Goal: Task Accomplishment & Management: Use online tool/utility

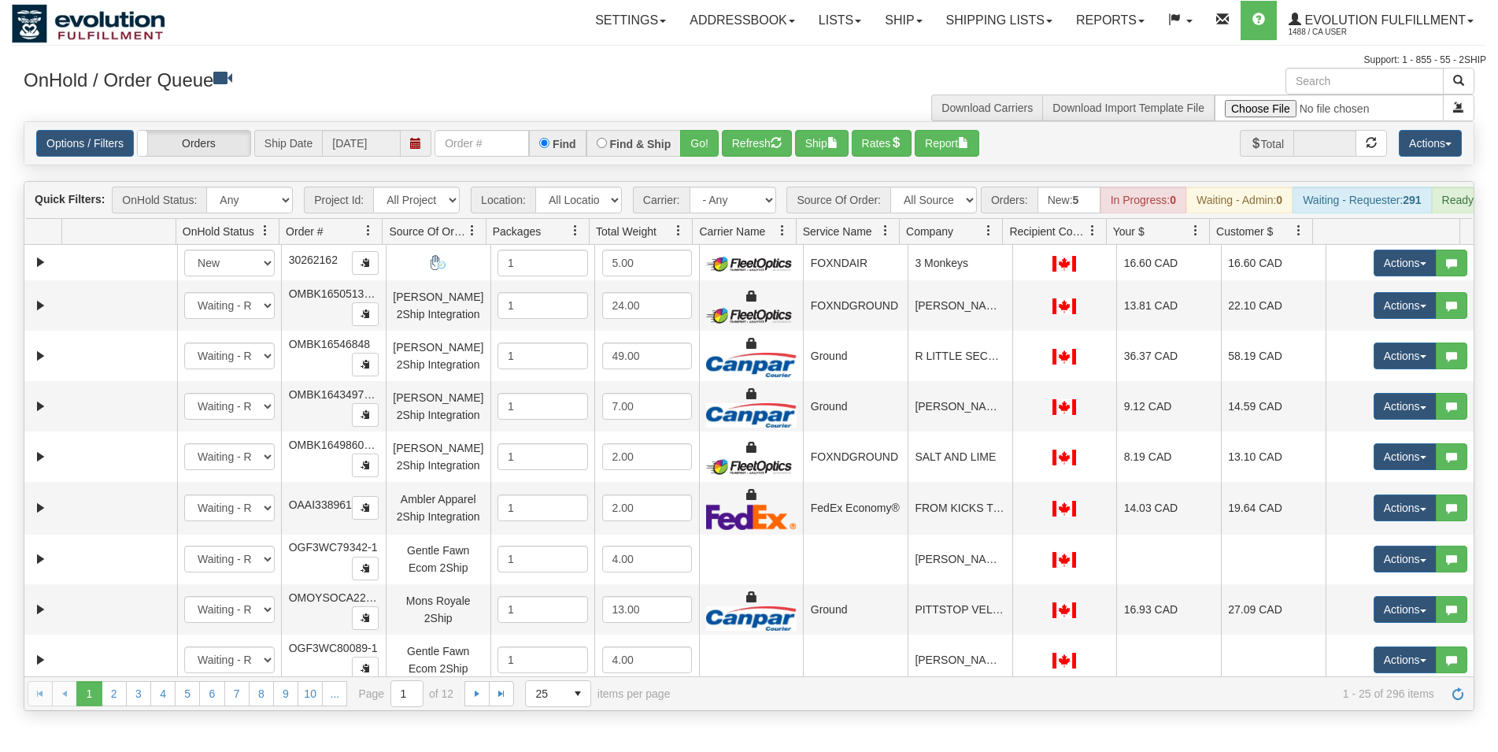
click at [446, 150] on input "text" at bounding box center [482, 143] width 94 height 27
click at [480, 131] on input "text" at bounding box center [482, 143] width 94 height 27
type input "27222"
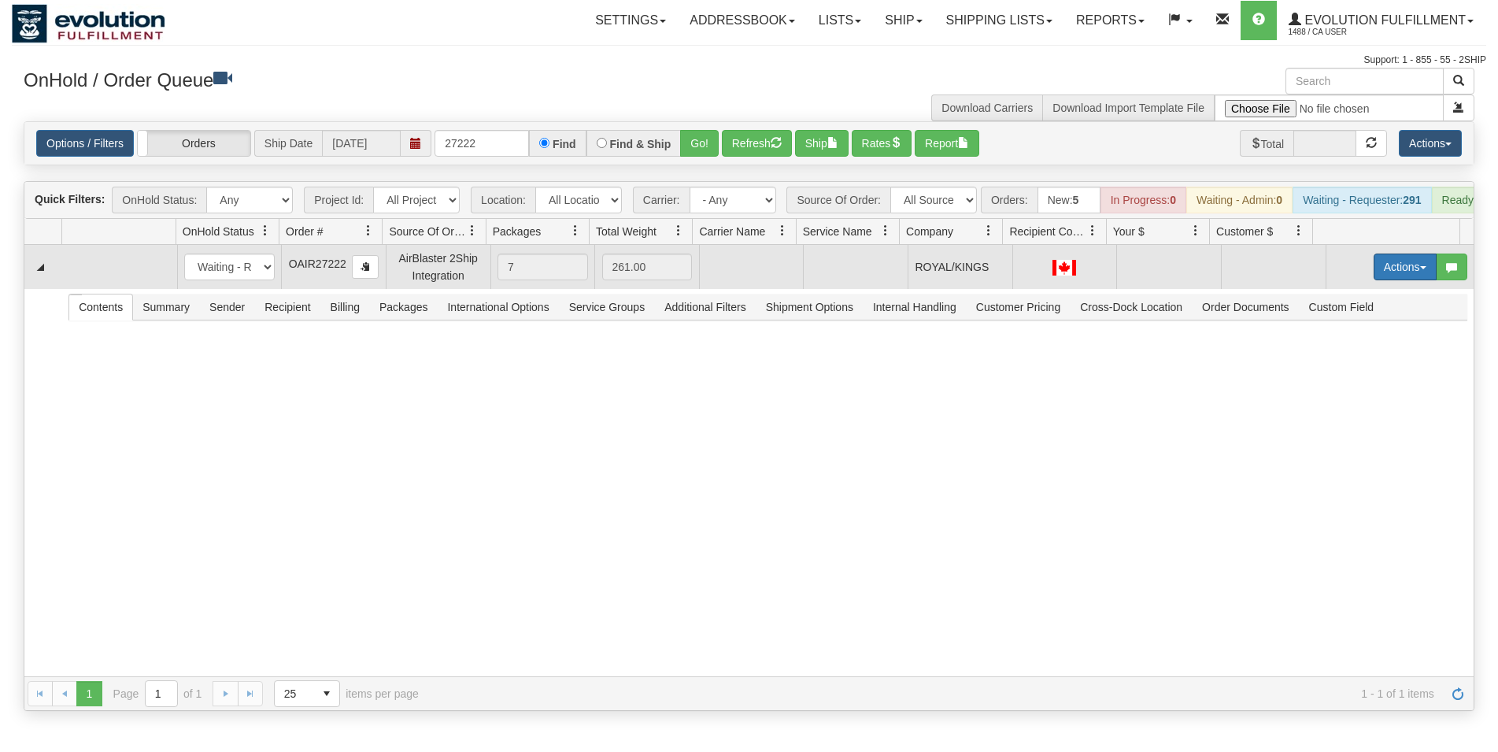
click at [1374, 280] on button "Actions" at bounding box center [1405, 266] width 63 height 27
click at [1363, 306] on link "Open" at bounding box center [1373, 297] width 126 height 20
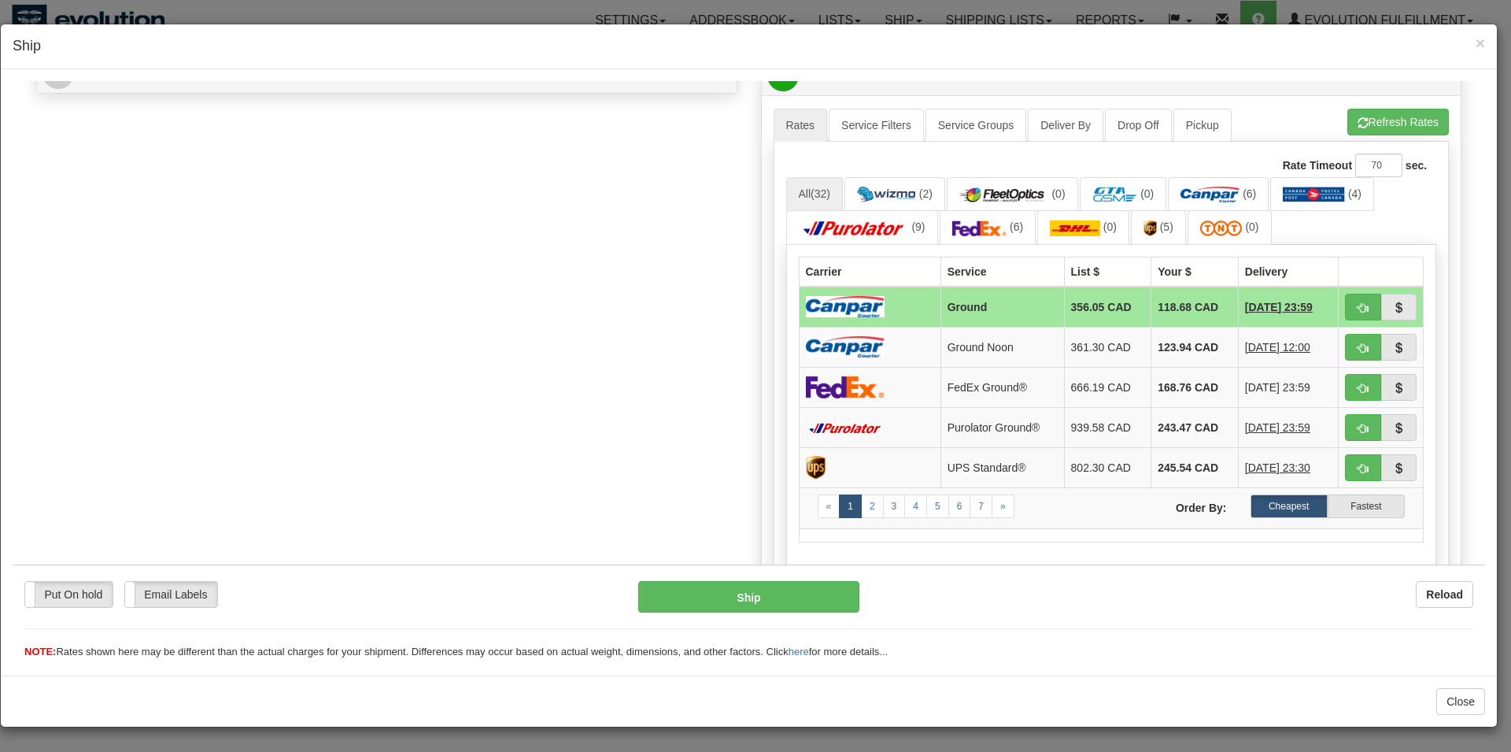
scroll to position [493, 0]
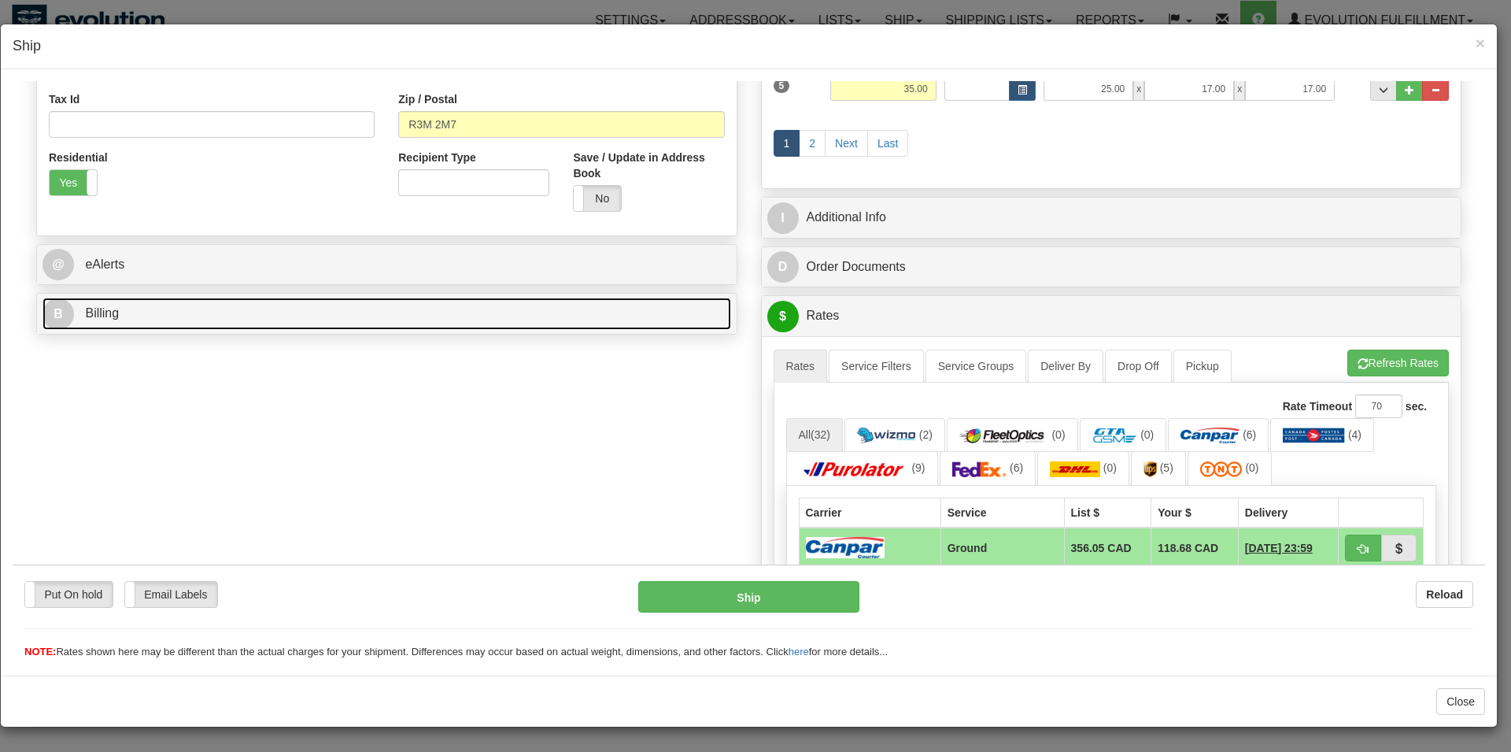
click at [128, 316] on link "B Billing" at bounding box center [387, 313] width 689 height 32
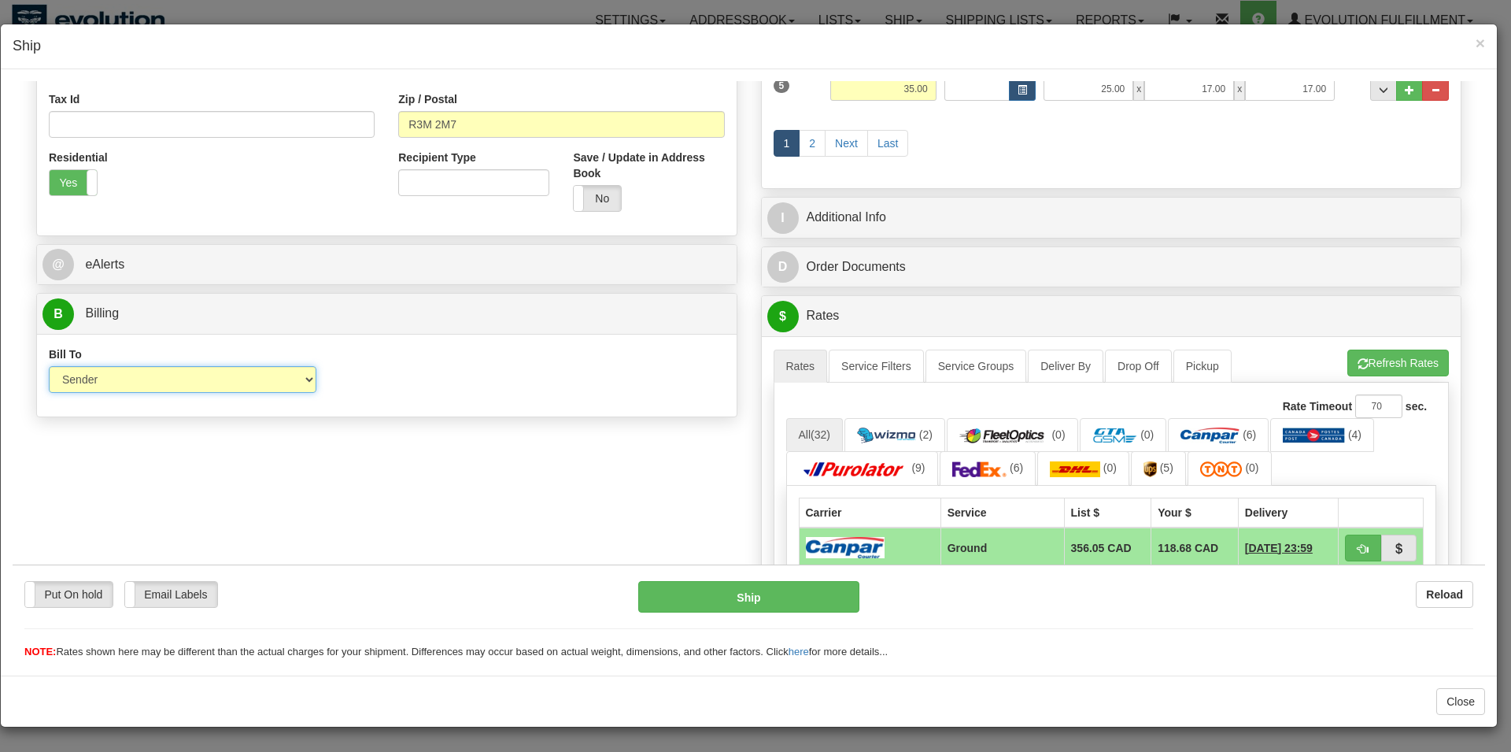
select select "3"
click option "Third Party" at bounding box center [13, 80] width 0 height 0
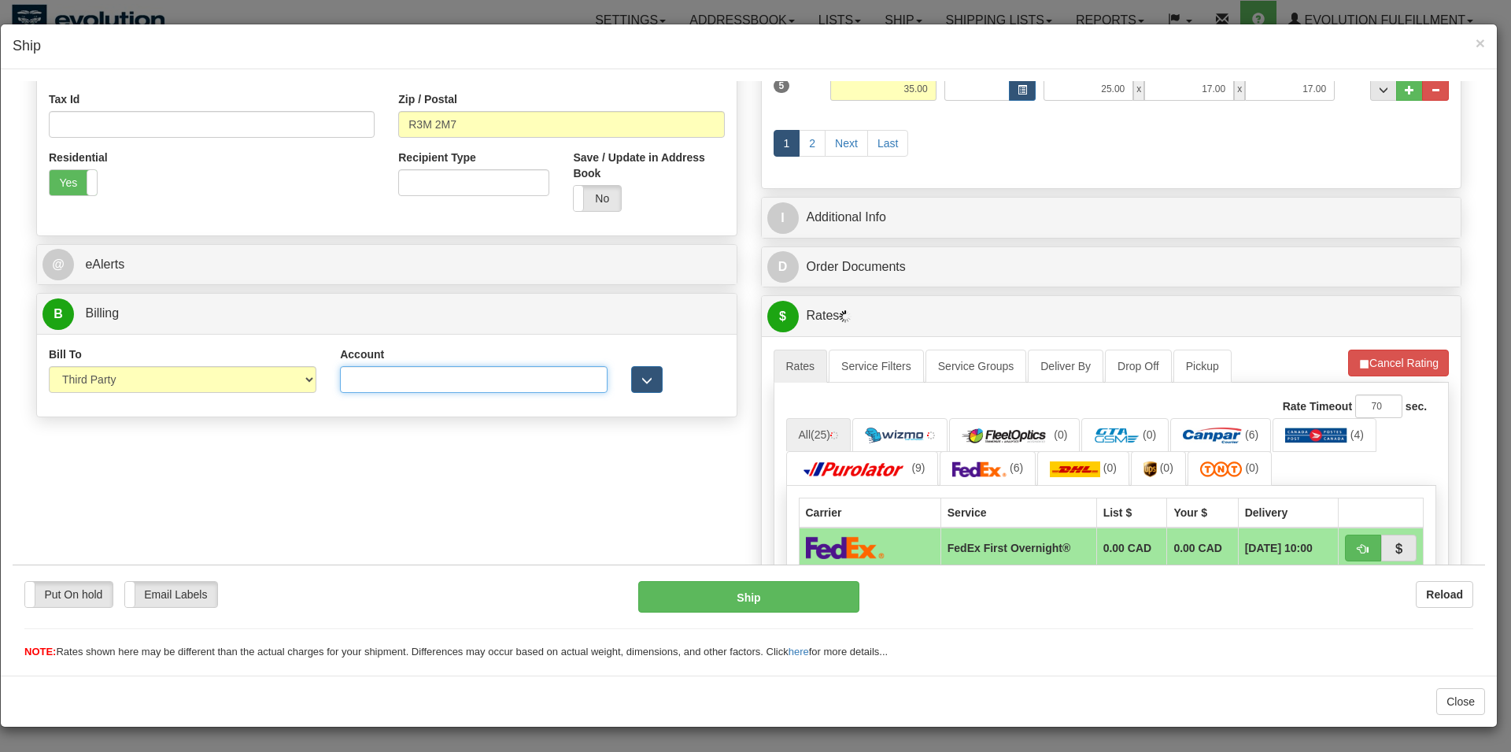
click at [458, 379] on input "Account" at bounding box center [474, 378] width 268 height 27
type input "7206962"
click at [1404, 370] on button "Refresh Rates" at bounding box center [1399, 362] width 102 height 27
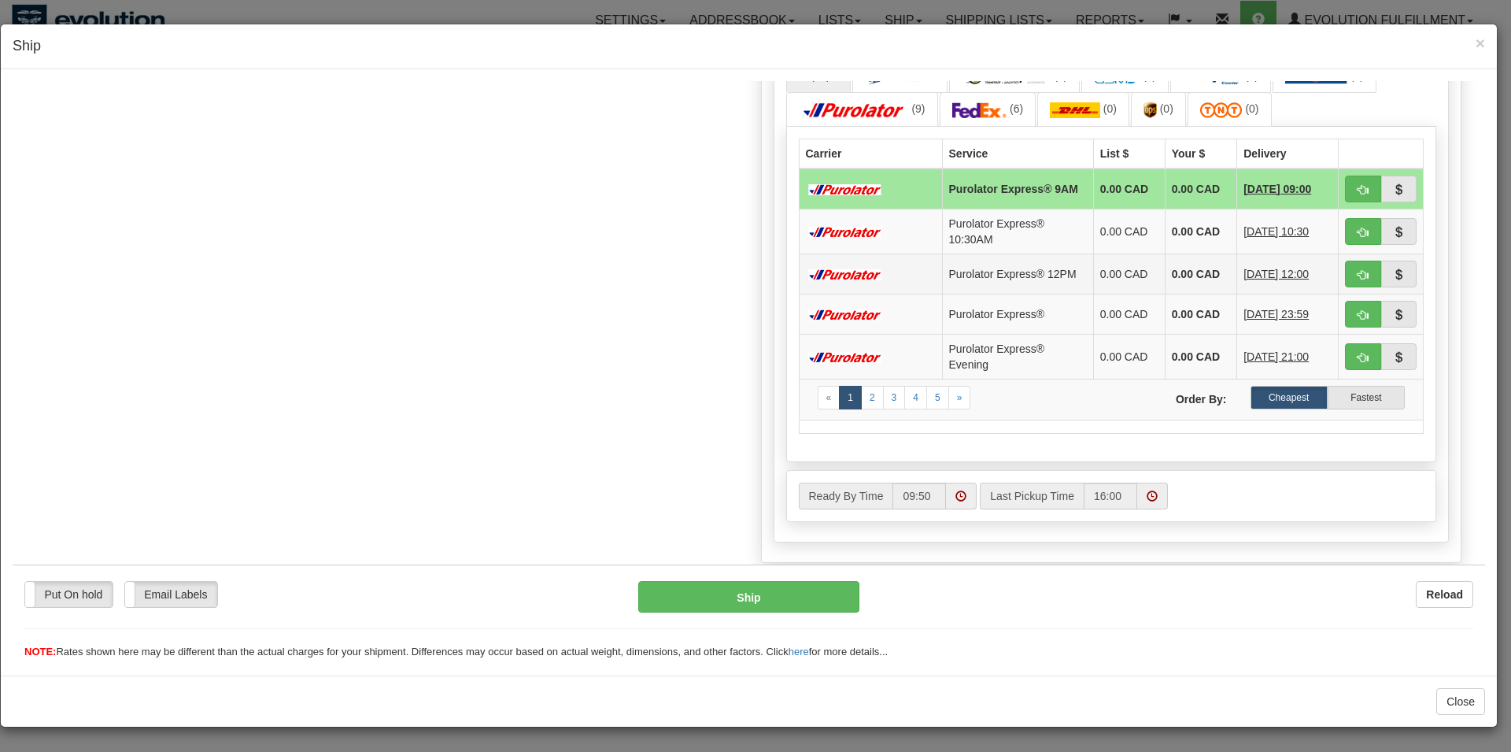
scroll to position [854, 0]
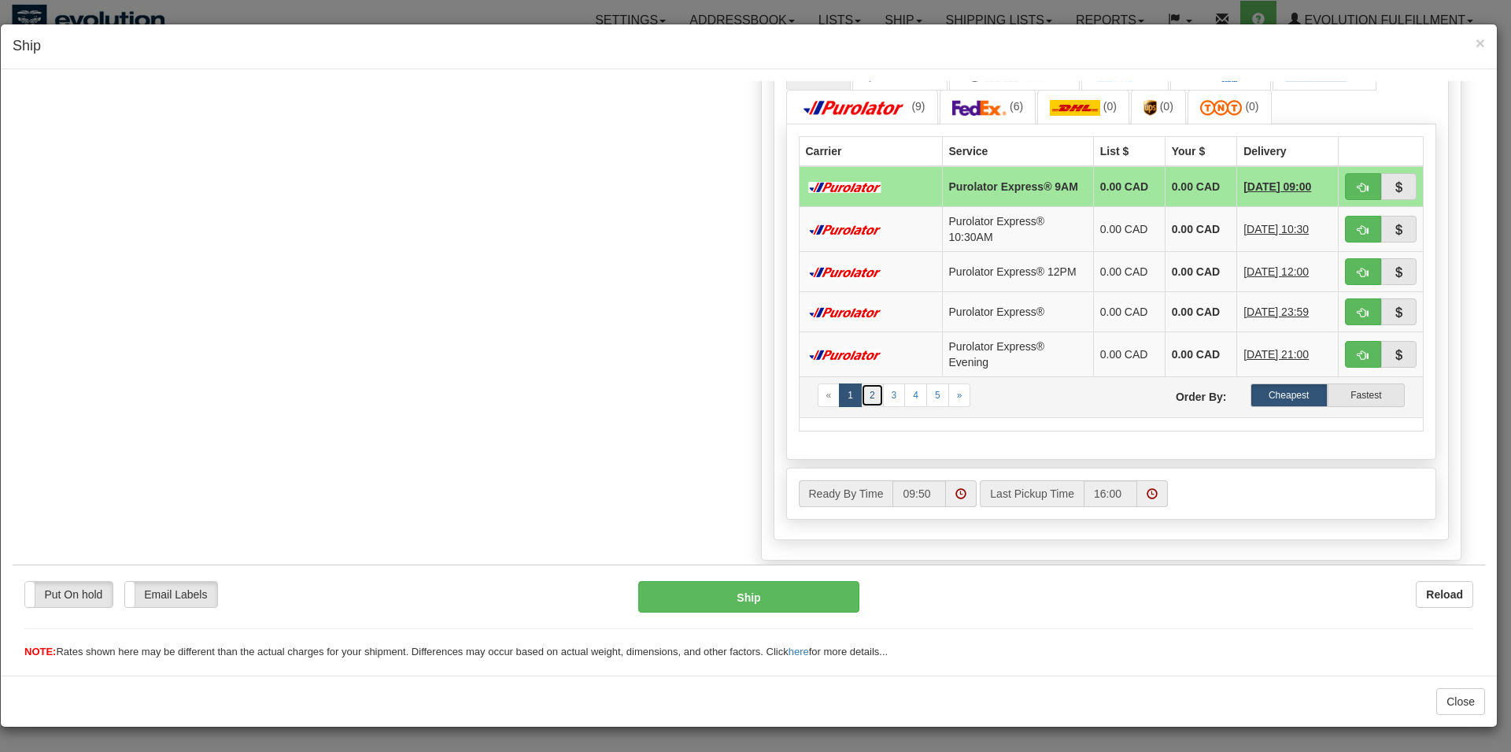
click at [866, 405] on link "2" at bounding box center [872, 395] width 23 height 24
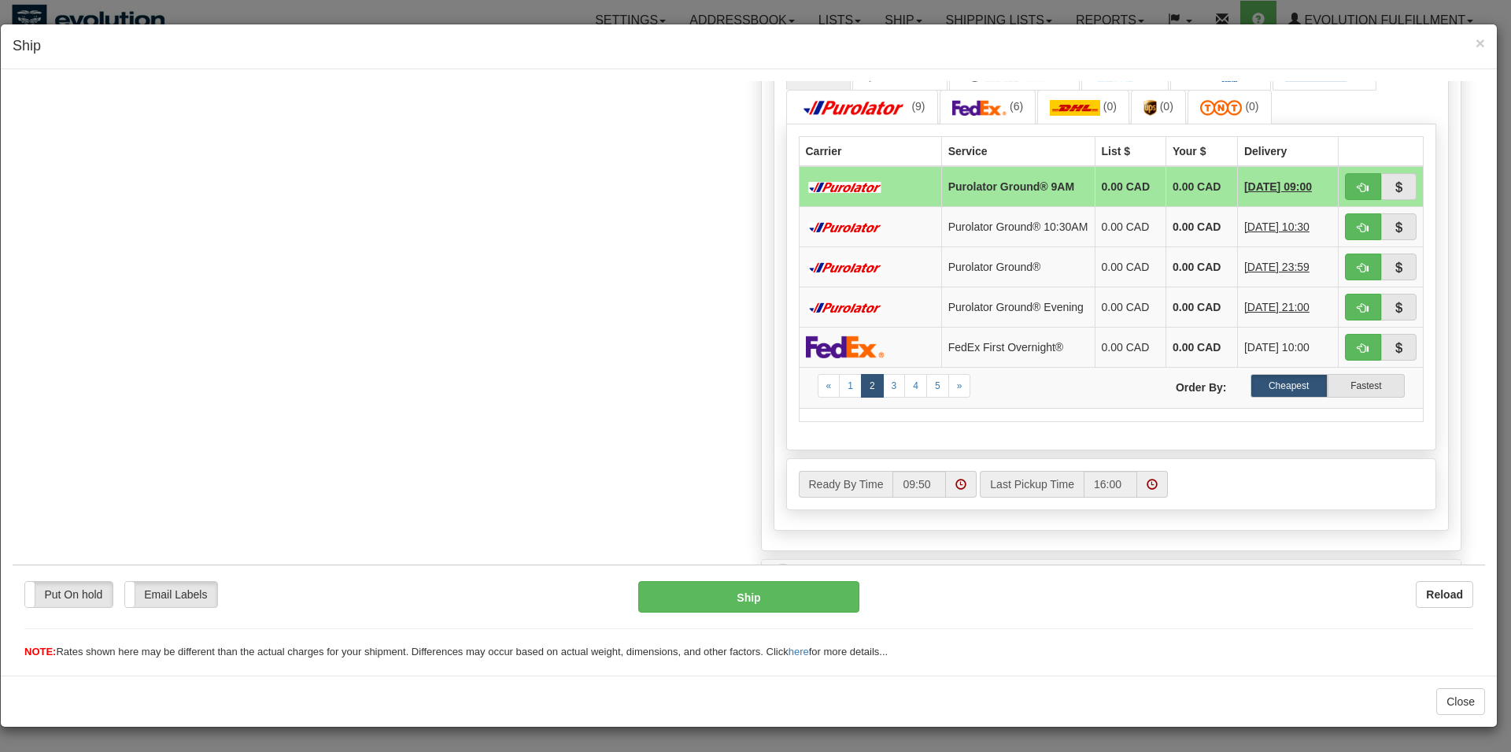
scroll to position [734, 0]
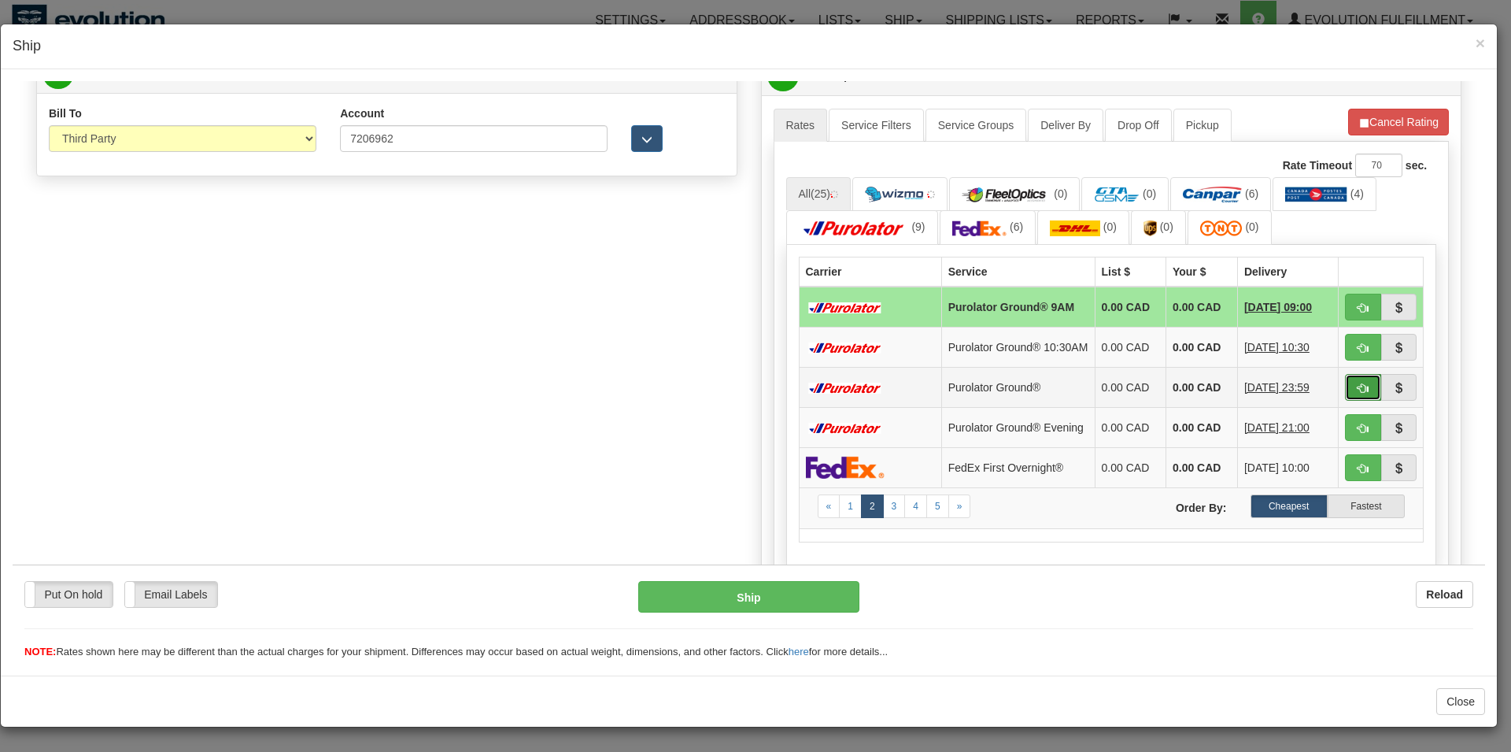
click at [1345, 400] on button "button" at bounding box center [1363, 386] width 36 height 27
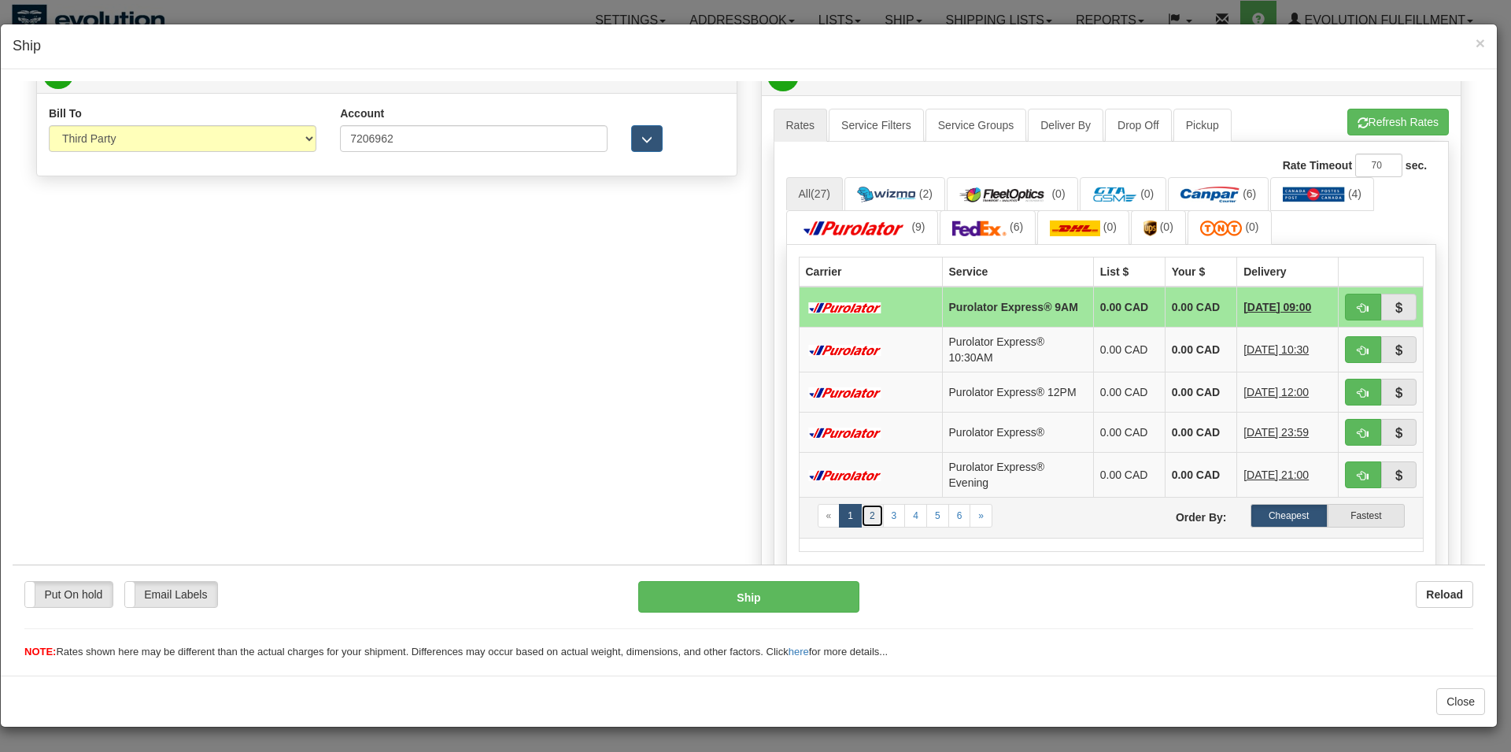
click at [862, 527] on link "2" at bounding box center [872, 515] width 23 height 24
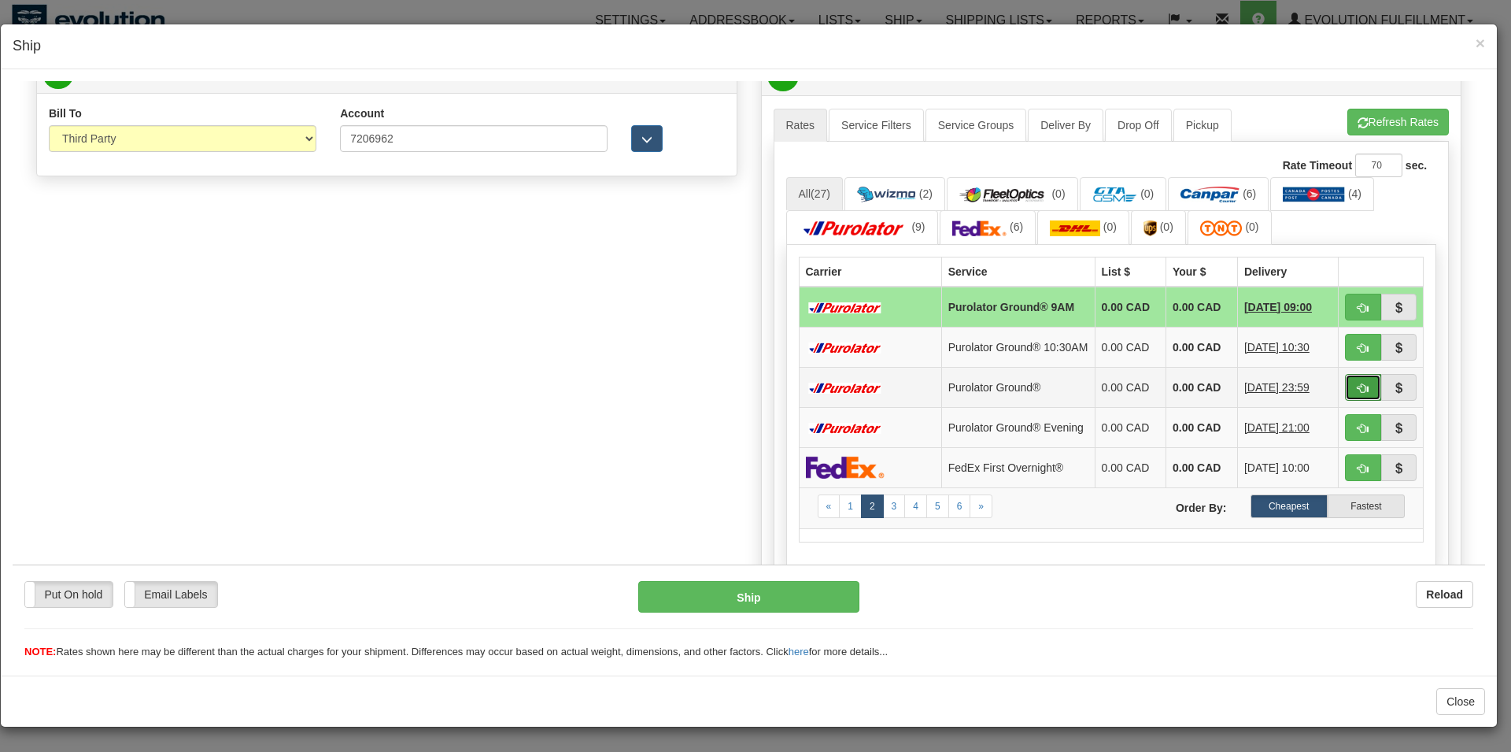
click at [1358, 393] on span "button" at bounding box center [1363, 388] width 11 height 10
type input "260"
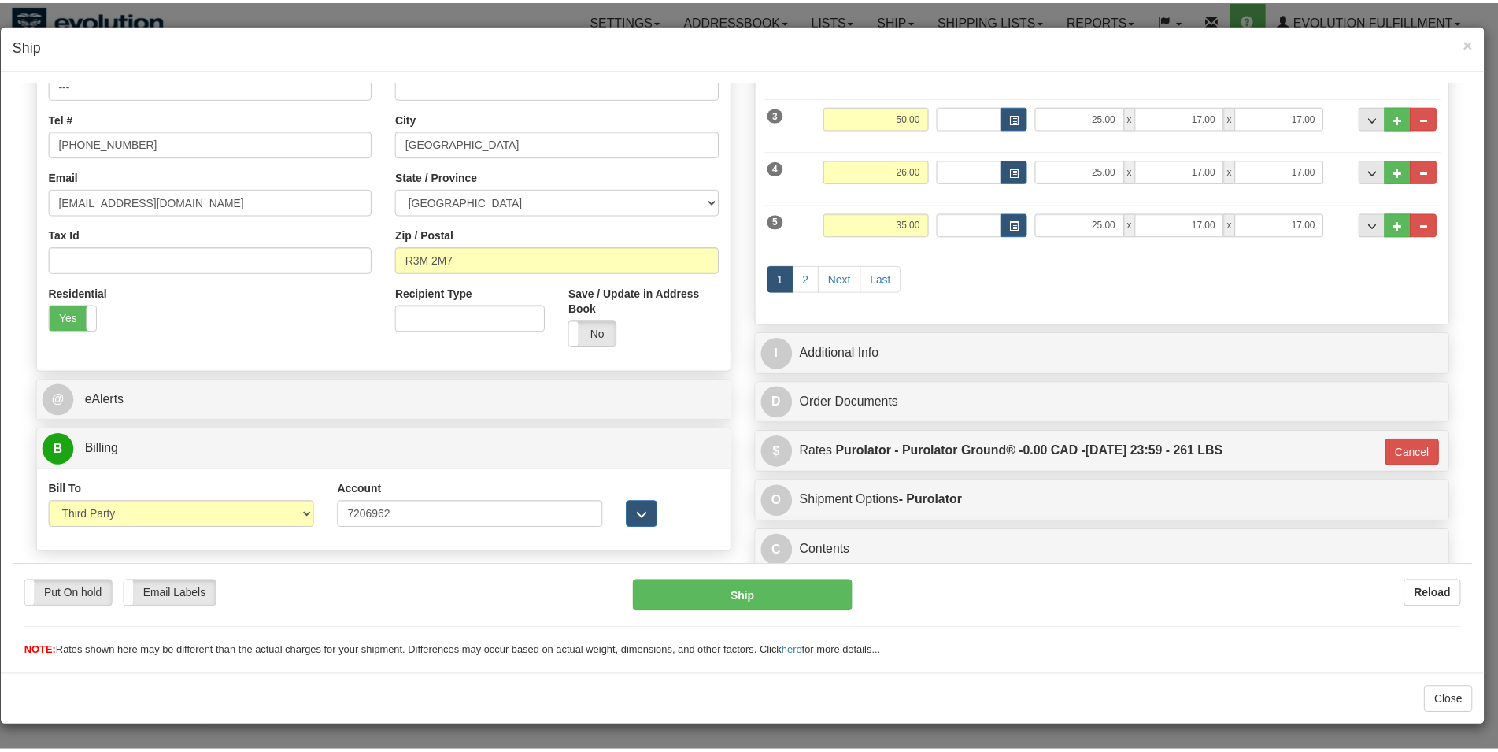
scroll to position [360, 0]
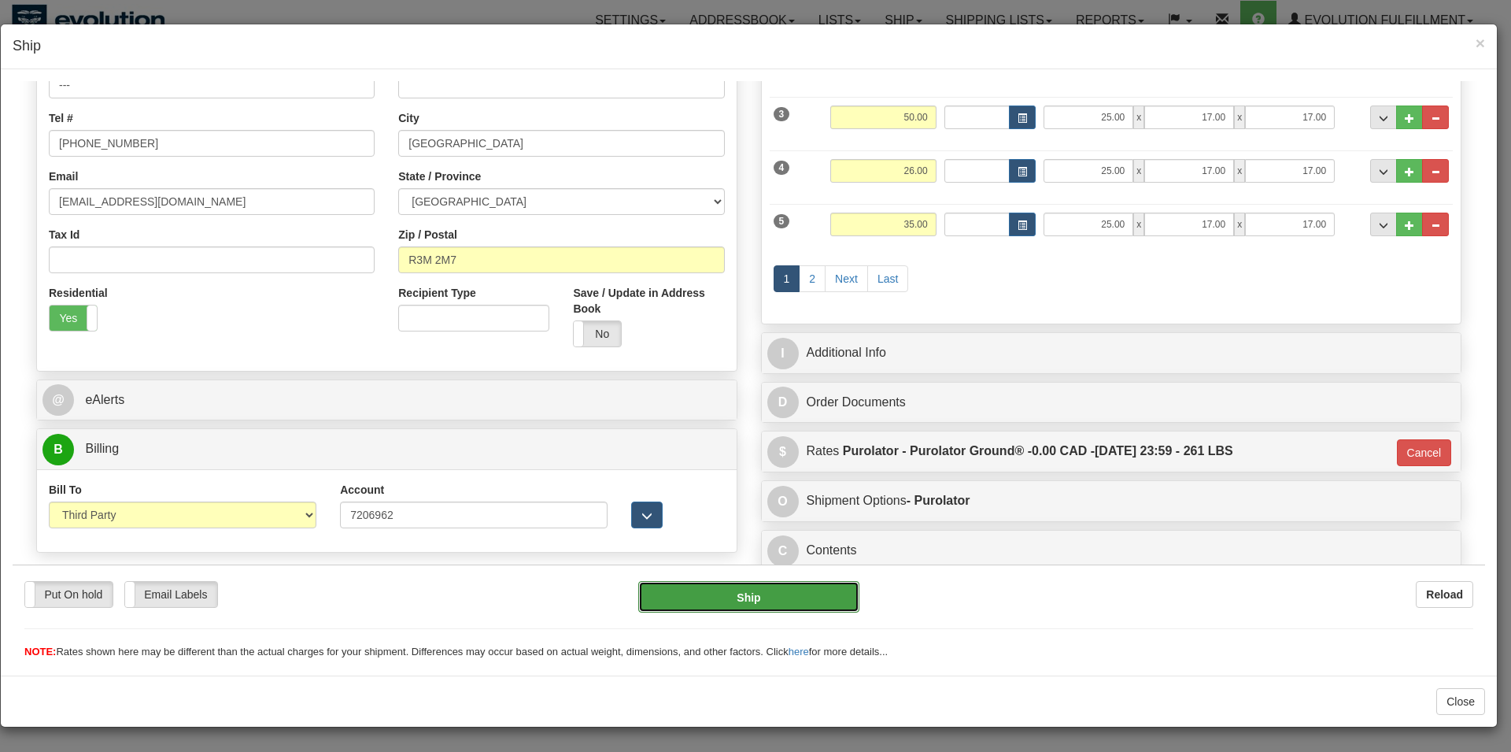
click at [729, 600] on button "Ship" at bounding box center [749, 595] width 222 height 31
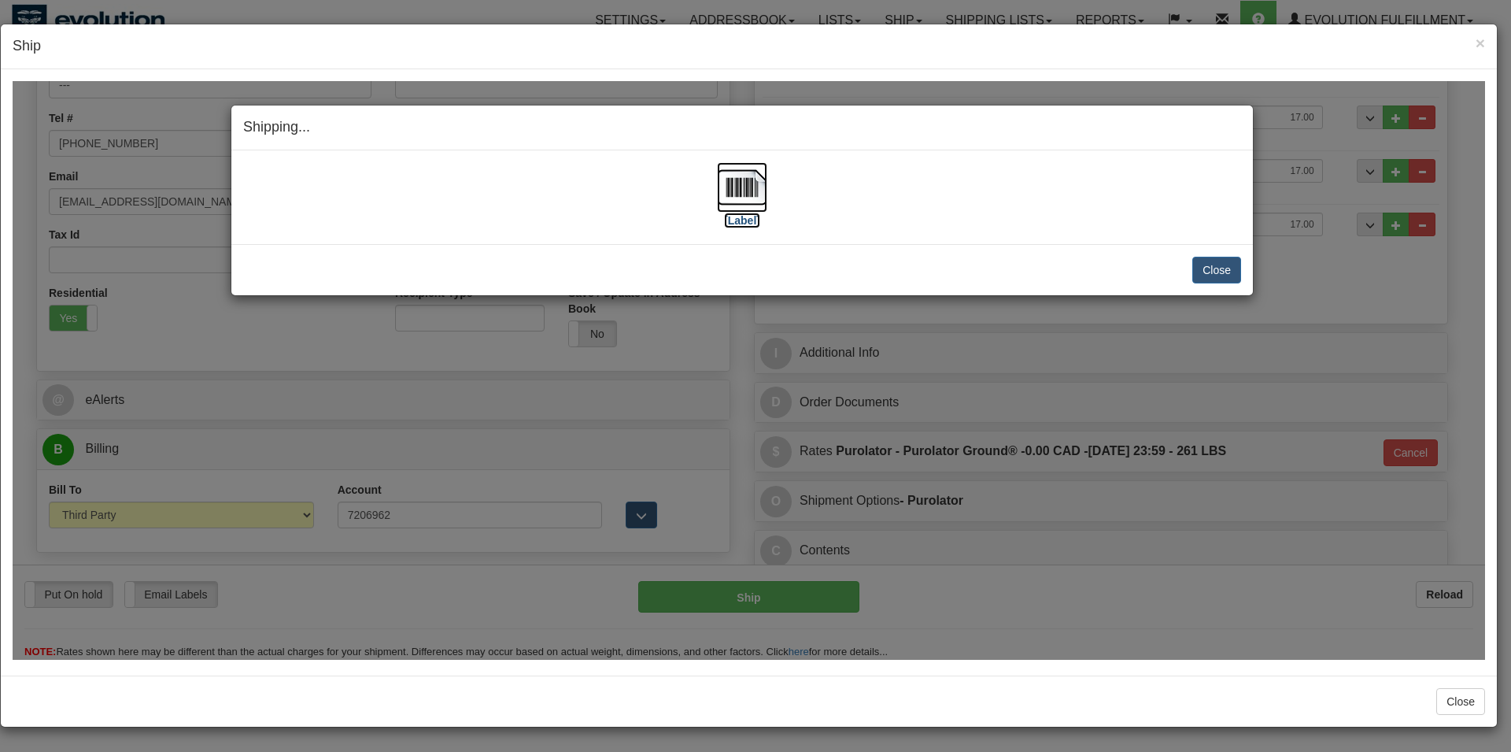
click at [751, 202] on img at bounding box center [742, 186] width 50 height 50
click at [1223, 268] on button "Close" at bounding box center [1217, 269] width 49 height 27
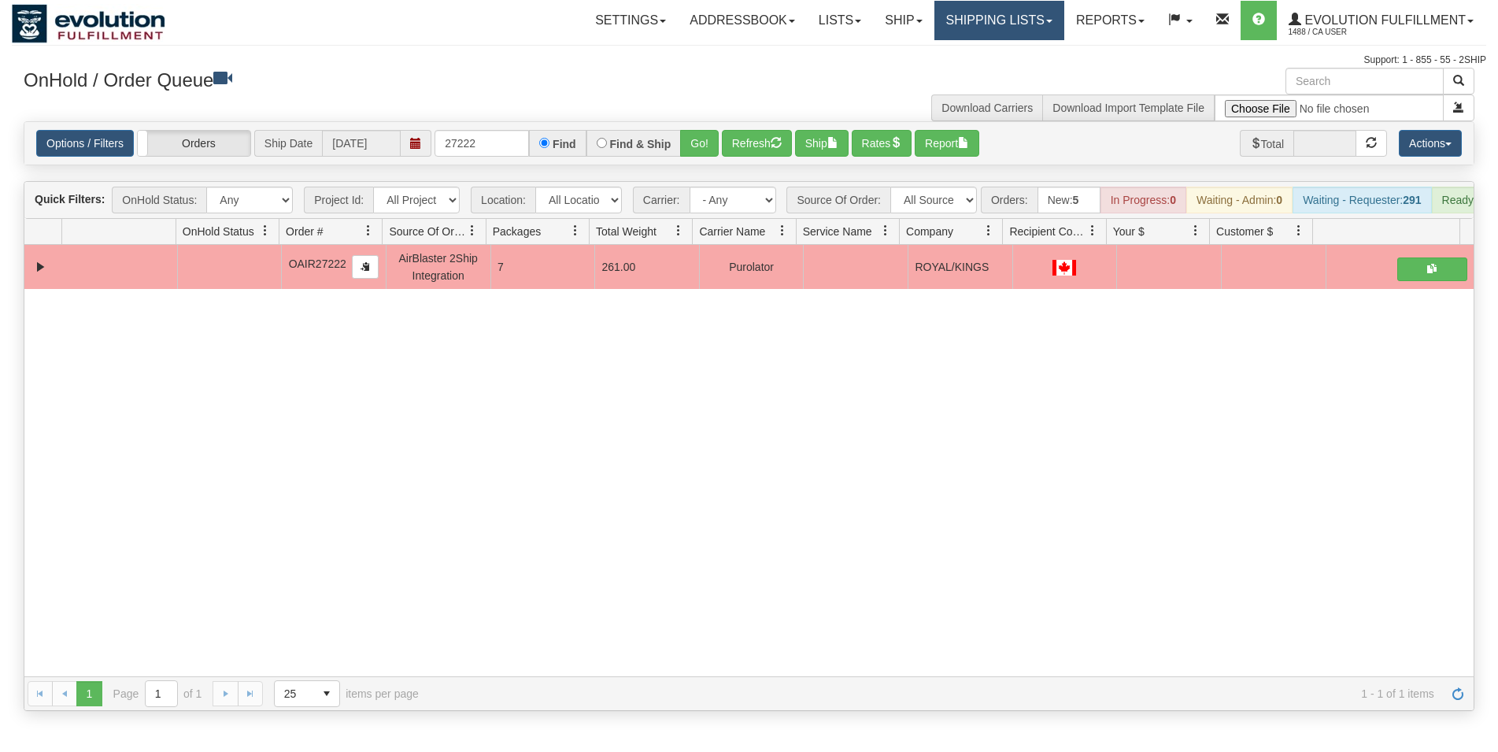
click at [982, 17] on link "Shipping lists" at bounding box center [999, 20] width 130 height 39
